Goal: Navigation & Orientation: Find specific page/section

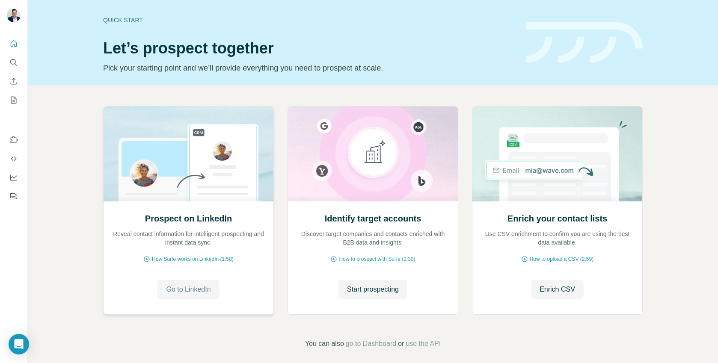
click at [180, 288] on span "Go to LinkedIn" at bounding box center [188, 289] width 44 height 10
click at [11, 103] on icon "My lists" at bounding box center [13, 100] width 9 height 9
